Goal: Information Seeking & Learning: Learn about a topic

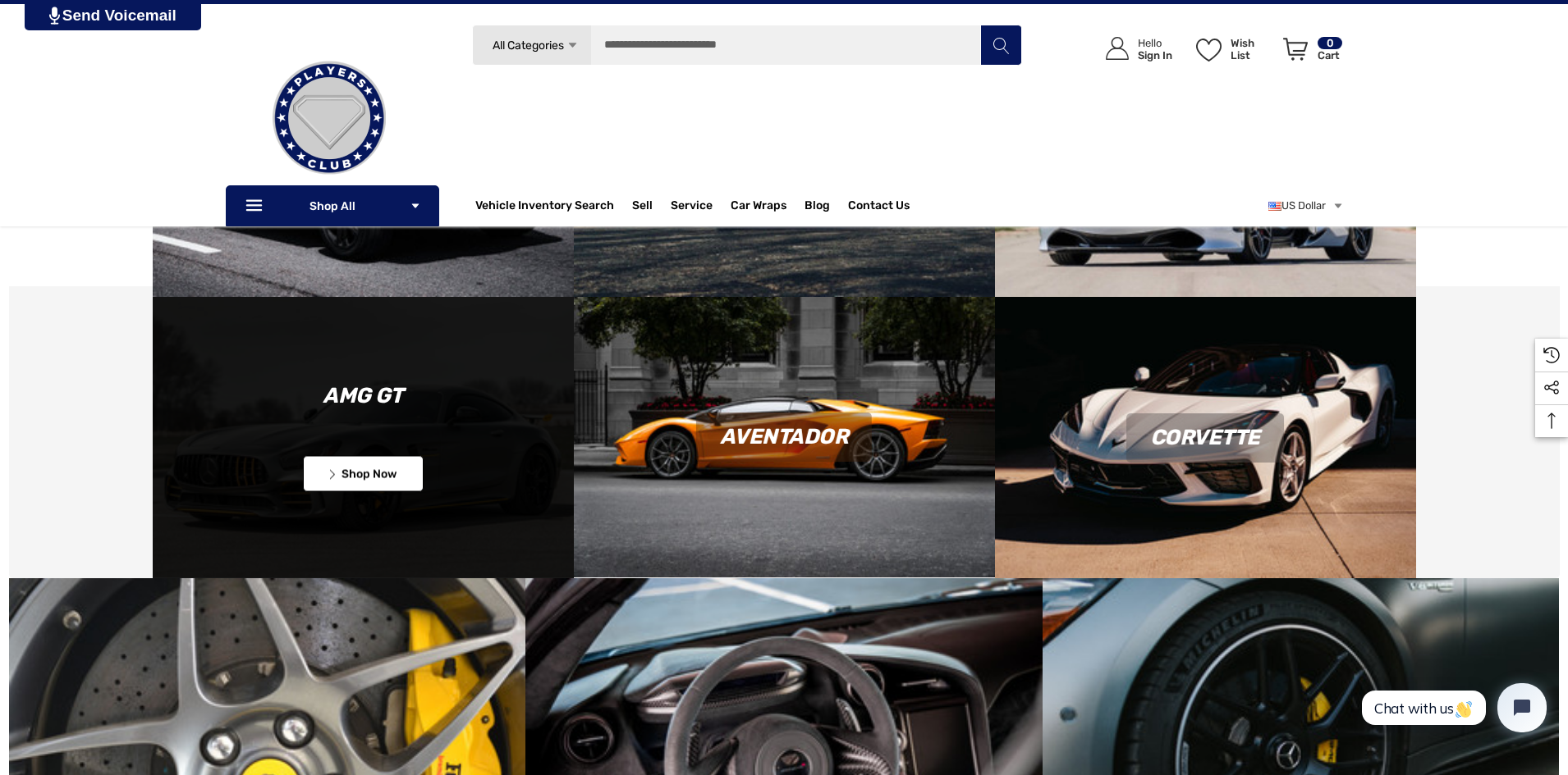
scroll to position [1487, 0]
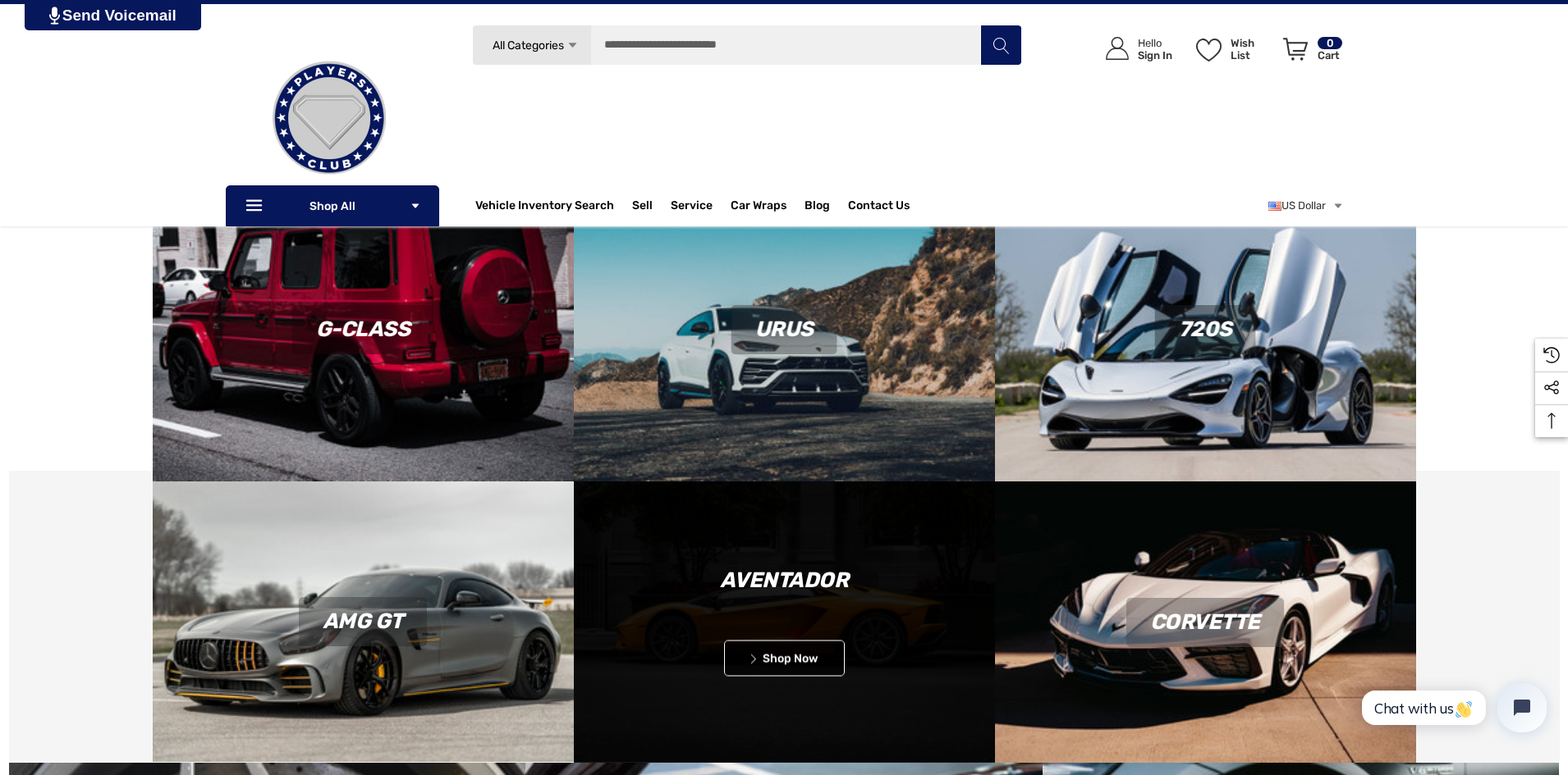
click at [733, 627] on div "AVENTADOR Icon arrow left Icon arrow left Shop Now" at bounding box center [784, 616] width 421 height 121
click at [749, 650] on link "Icon arrow left Icon arrow left Shop Now" at bounding box center [784, 658] width 121 height 36
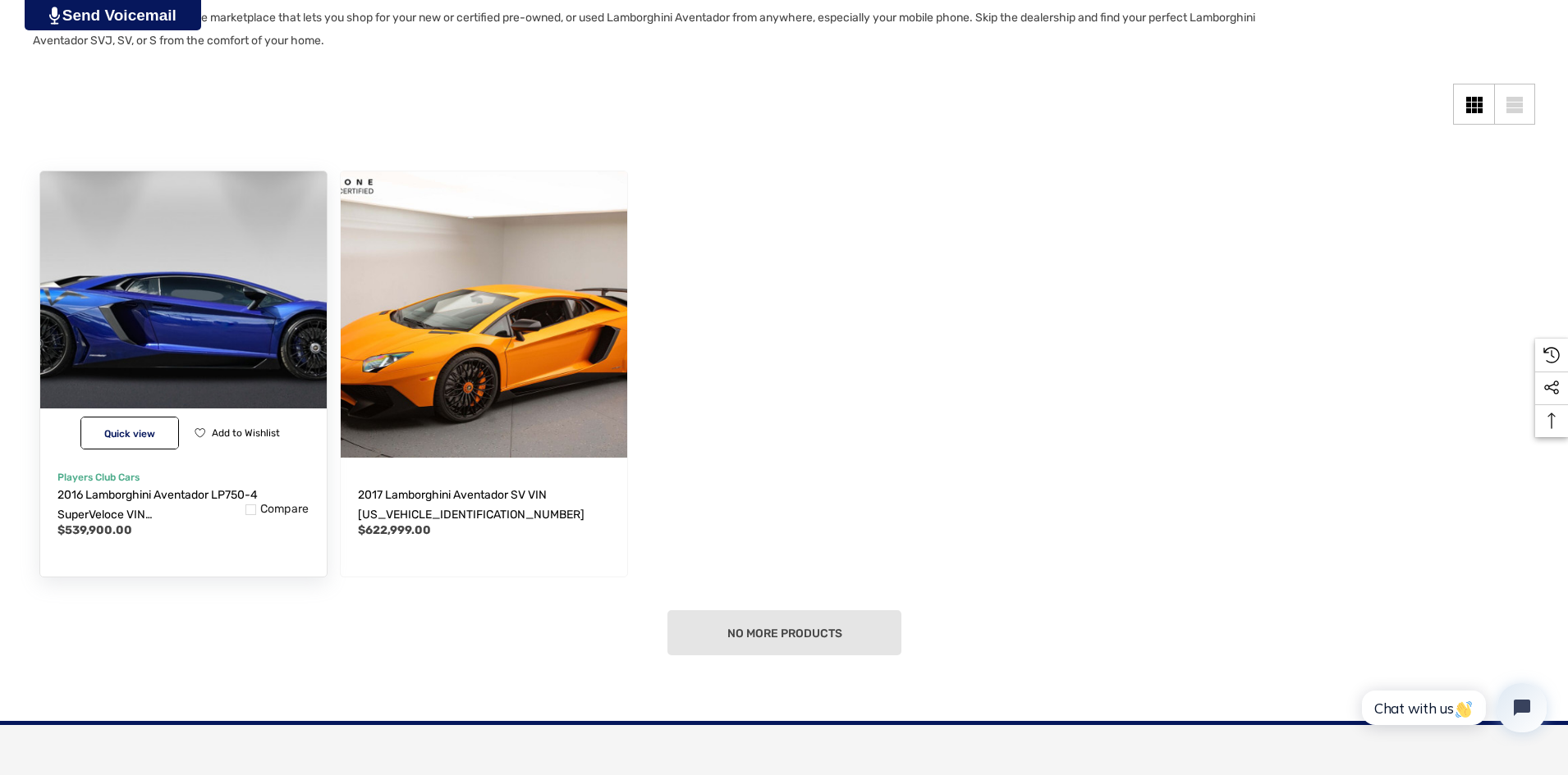
click at [160, 286] on img "2016 Lamborghini Aventador LP750-4 SuperVeloce VIN ZHWUF3ZD9GLA04400,$539,900.0…" at bounding box center [183, 314] width 316 height 315
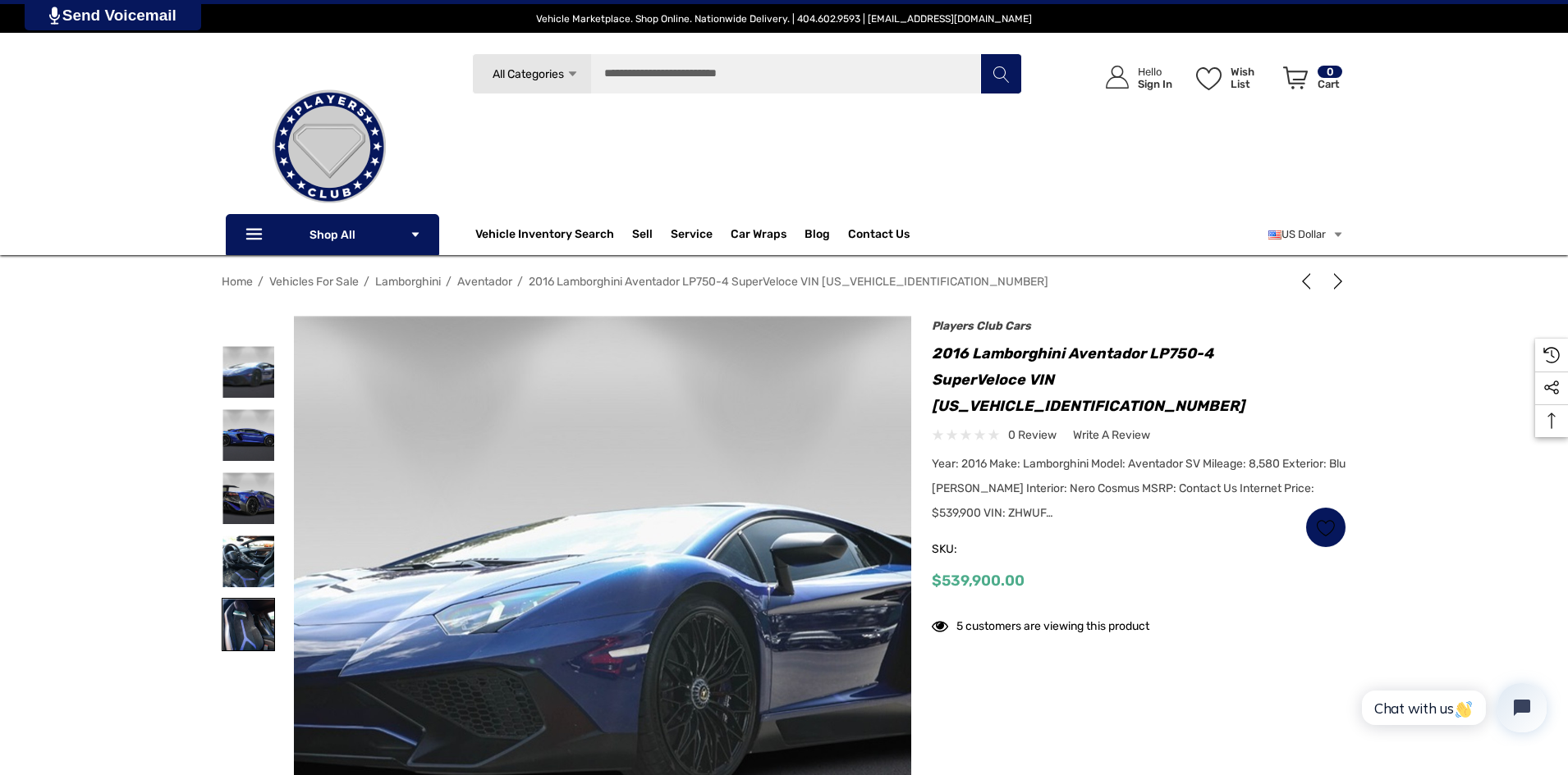
click at [244, 616] on img at bounding box center [248, 624] width 52 height 52
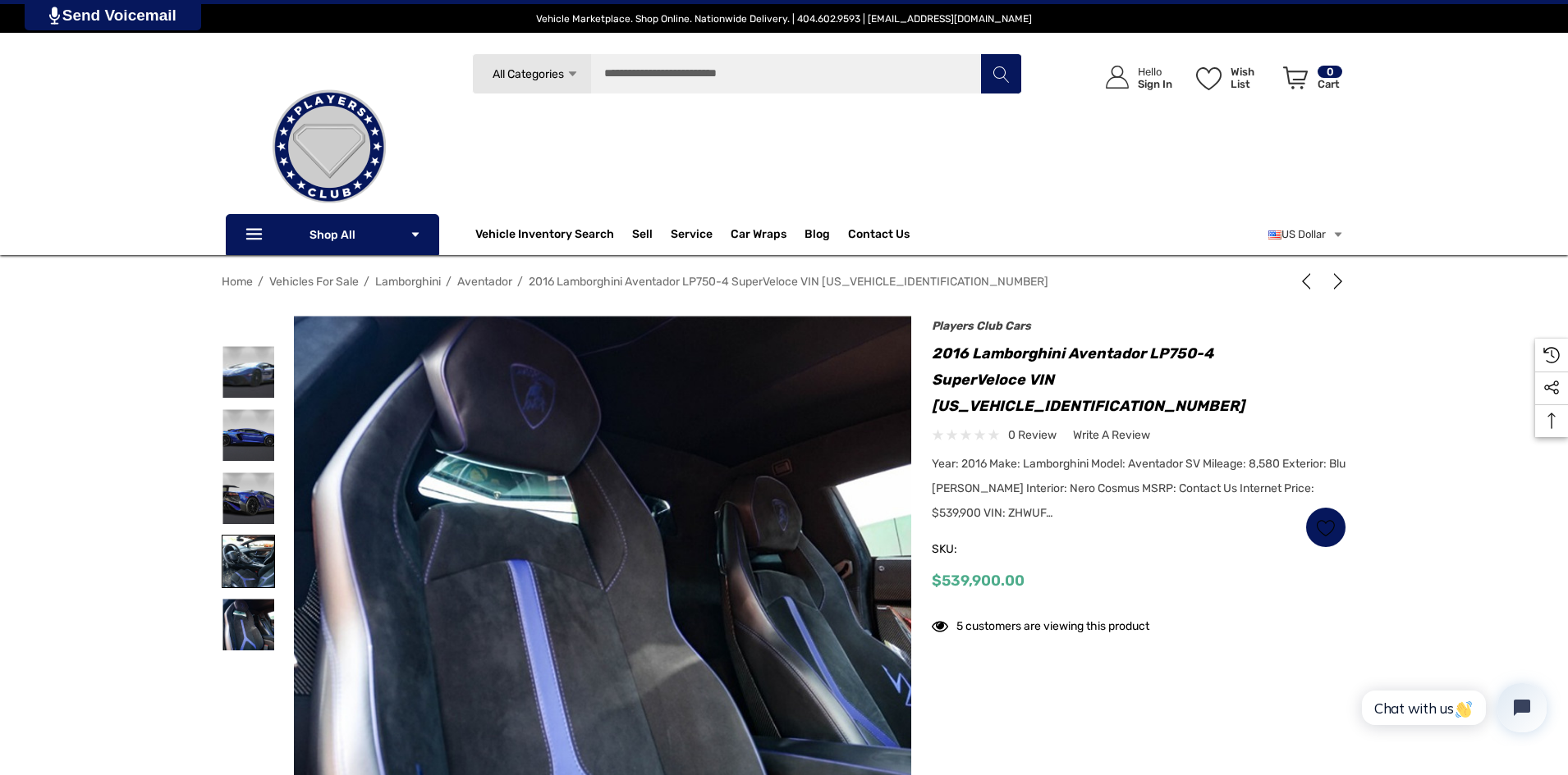
click at [247, 551] on img at bounding box center [248, 562] width 52 height 52
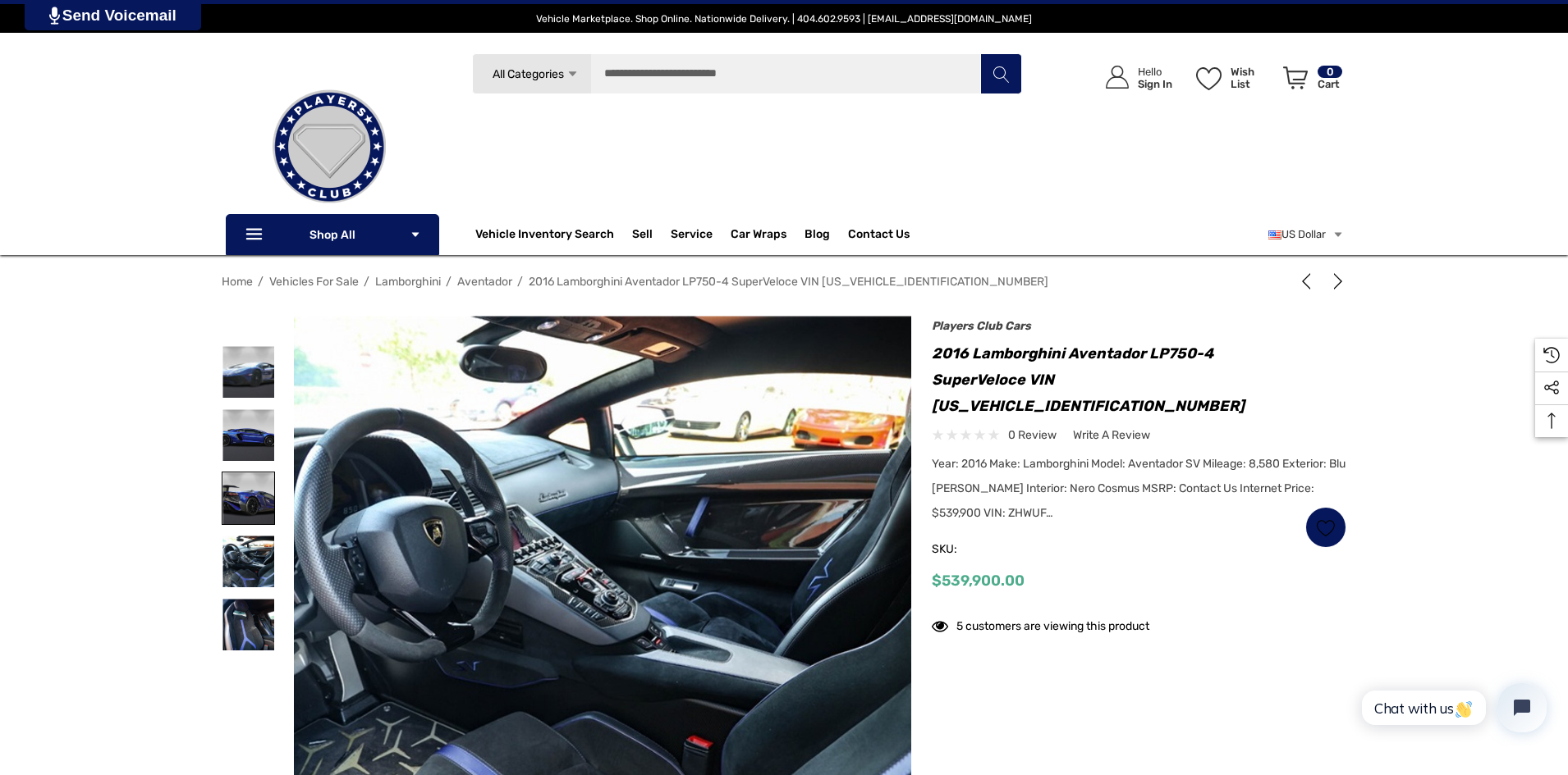
click at [244, 512] on img at bounding box center [248, 498] width 52 height 52
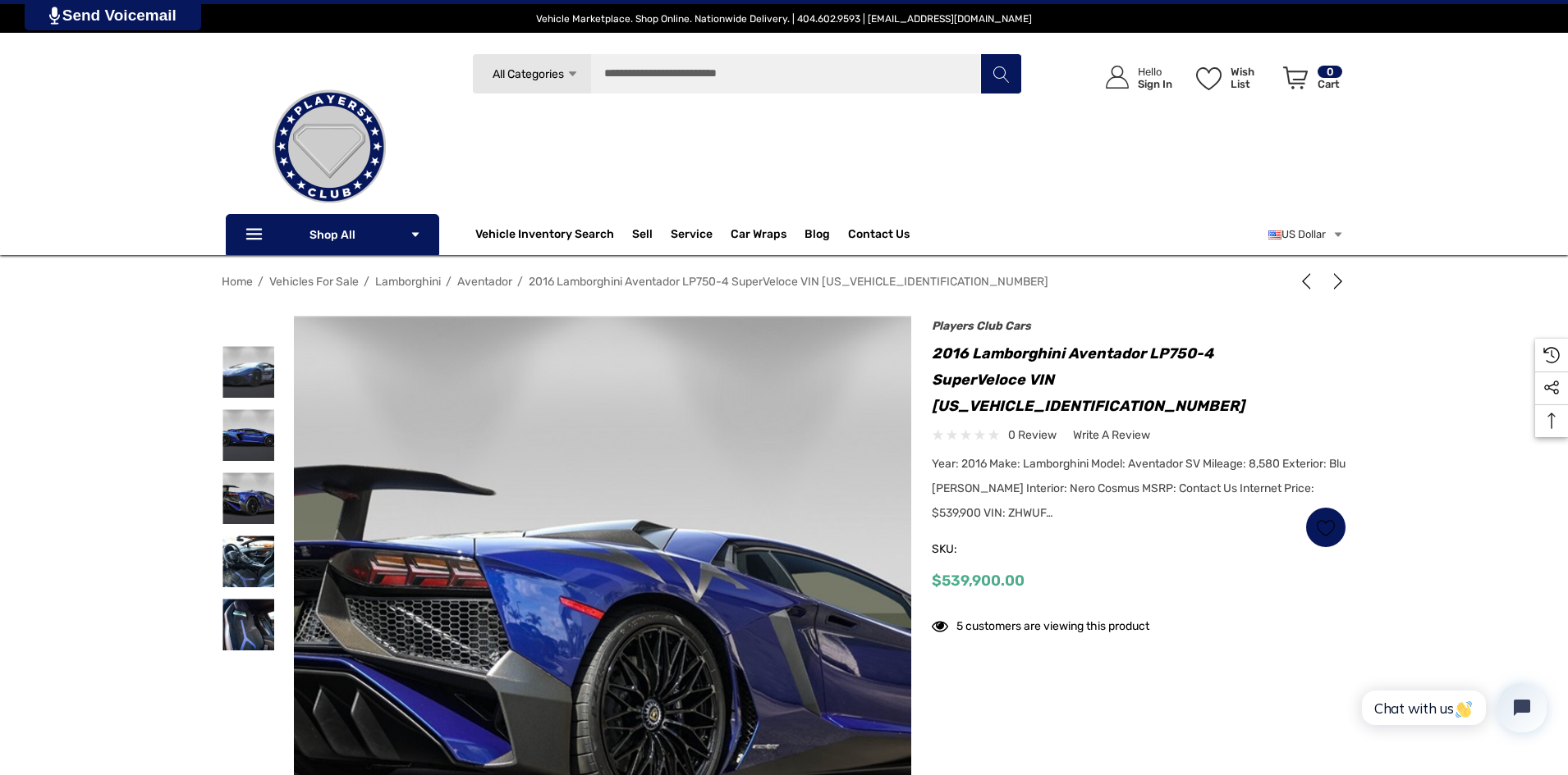
click at [247, 470] on div at bounding box center [248, 498] width 54 height 63
click at [254, 432] on img at bounding box center [248, 435] width 52 height 52
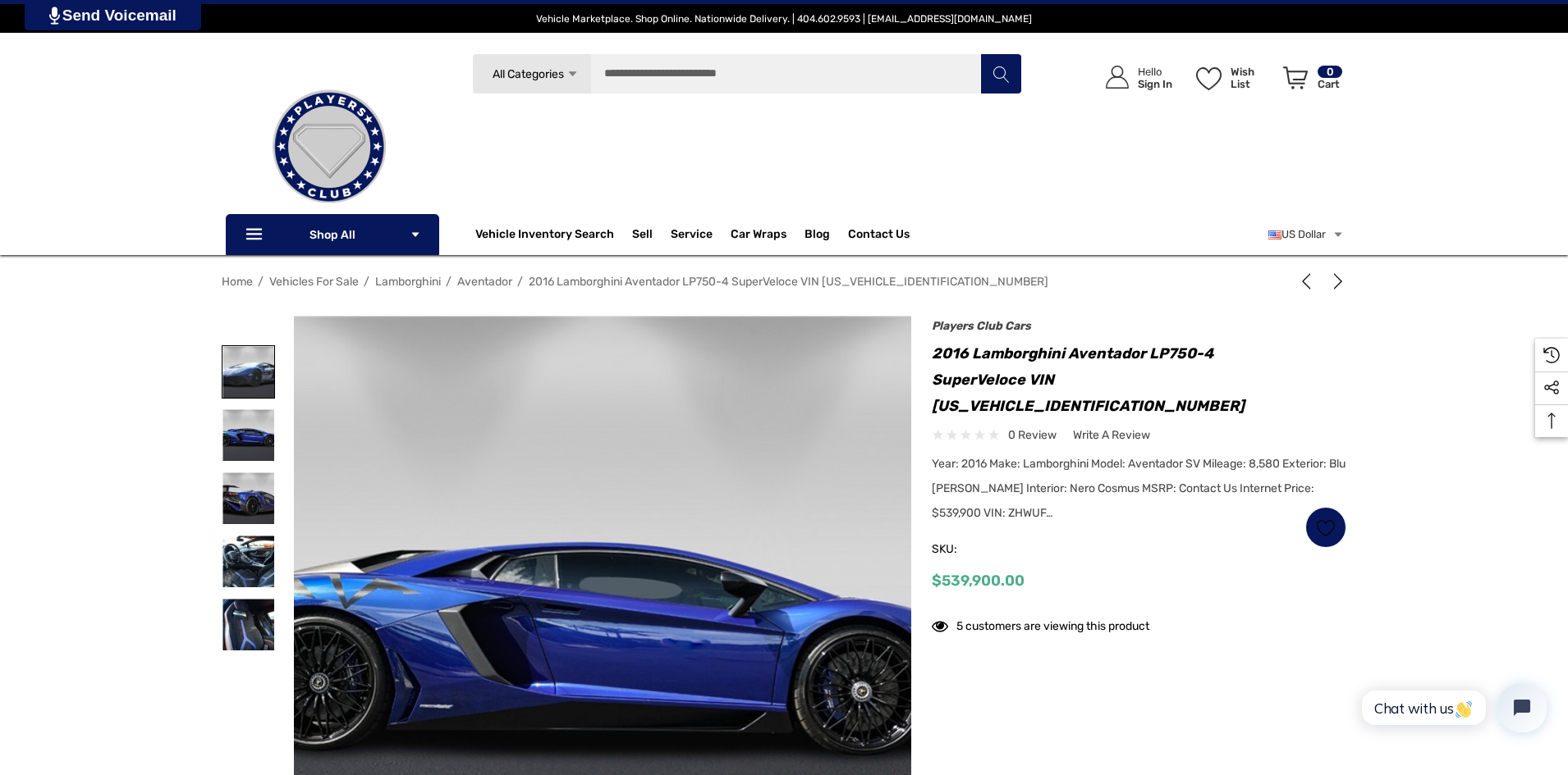
click at [247, 393] on img at bounding box center [248, 372] width 52 height 52
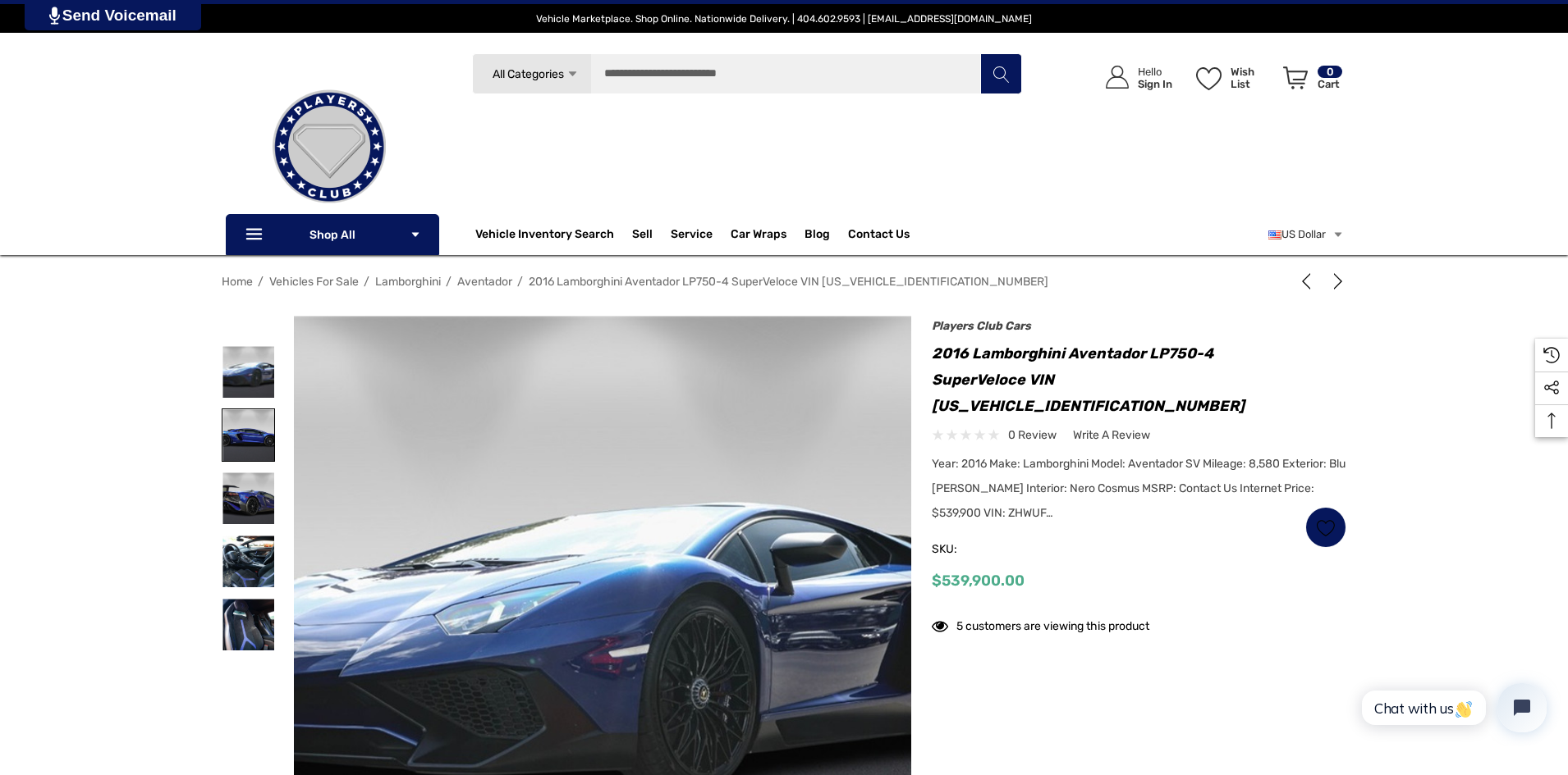
click at [244, 433] on img at bounding box center [248, 435] width 52 height 52
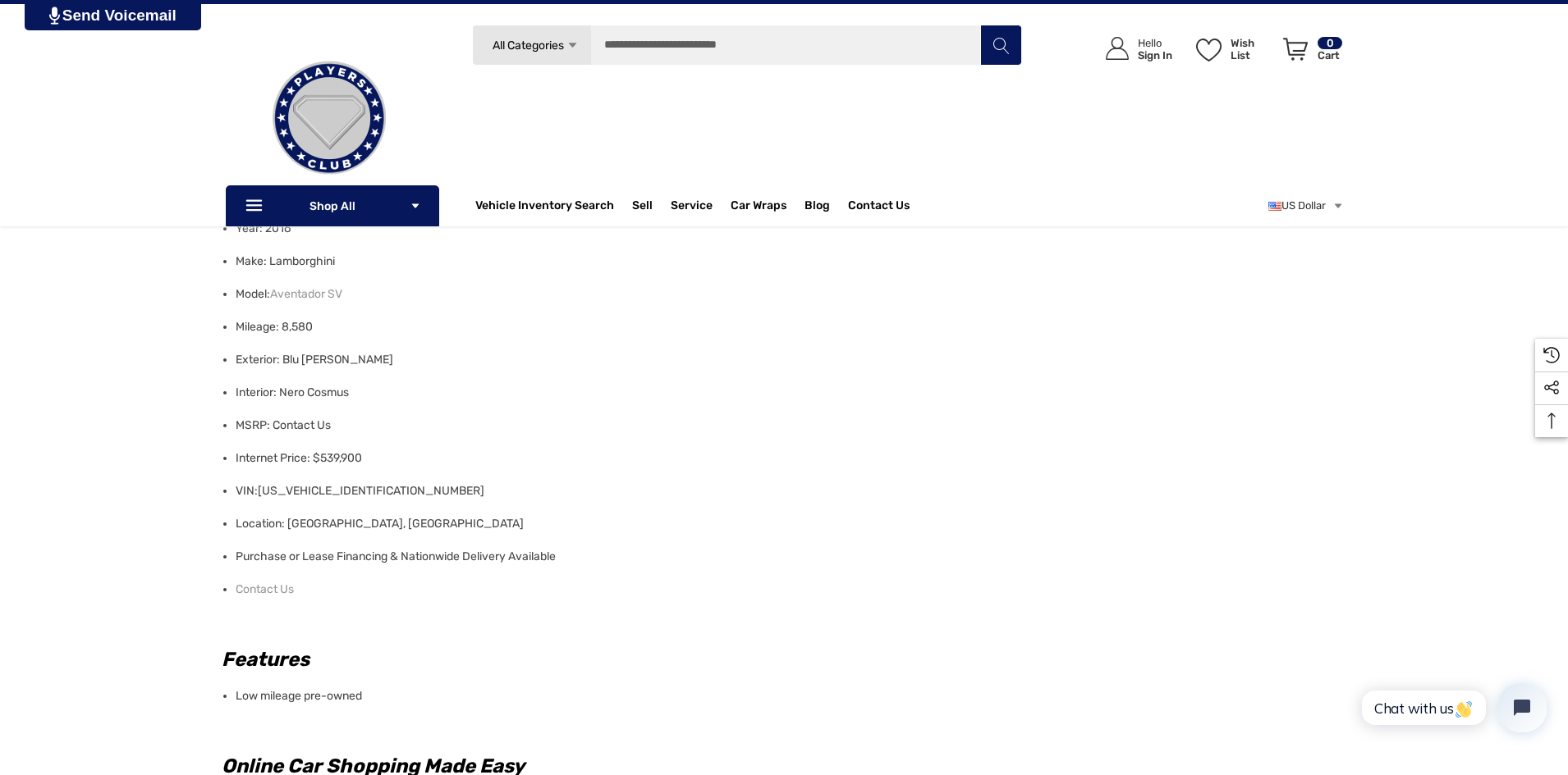
scroll to position [738, 0]
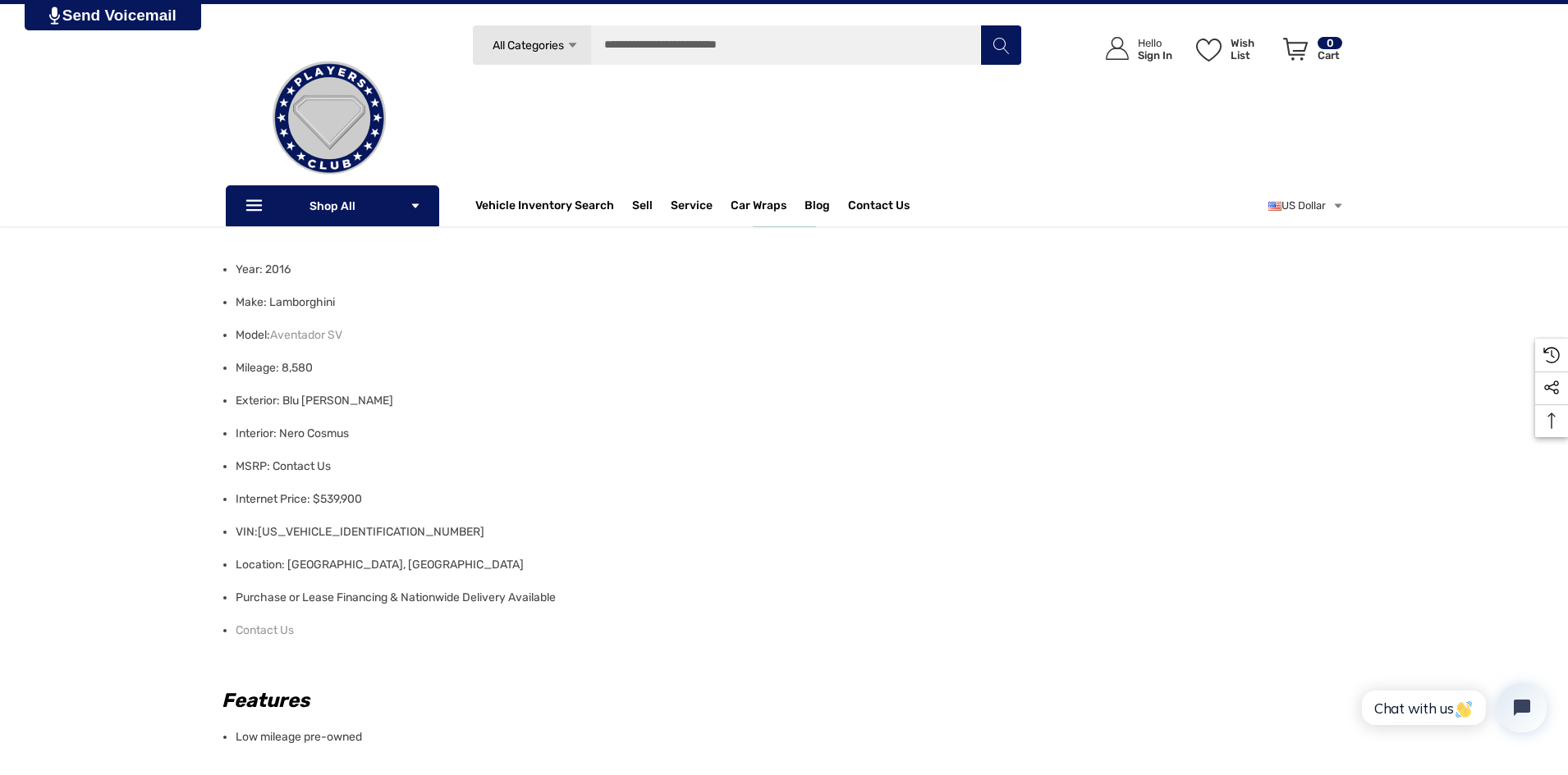
click at [322, 536] on span "[US_VEHICLE_IDENTIFICATION_NUMBER]" at bounding box center [370, 532] width 227 height 14
